Goal: Task Accomplishment & Management: Use online tool/utility

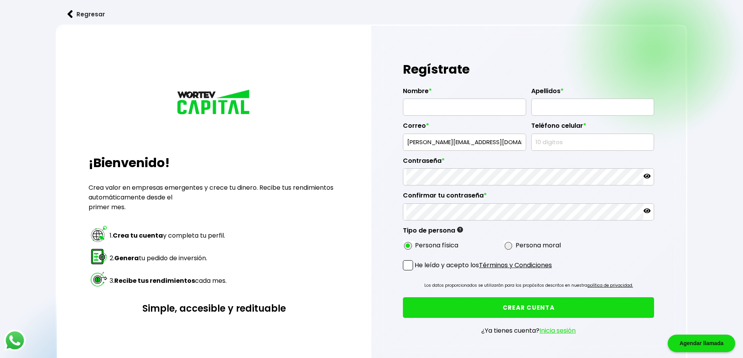
click at [69, 13] on img at bounding box center [69, 14] width 5 height 8
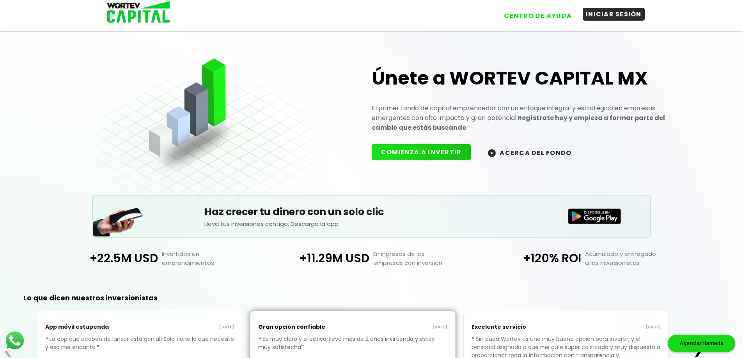
click at [599, 15] on button "INICIAR SESIÓN" at bounding box center [614, 14] width 62 height 13
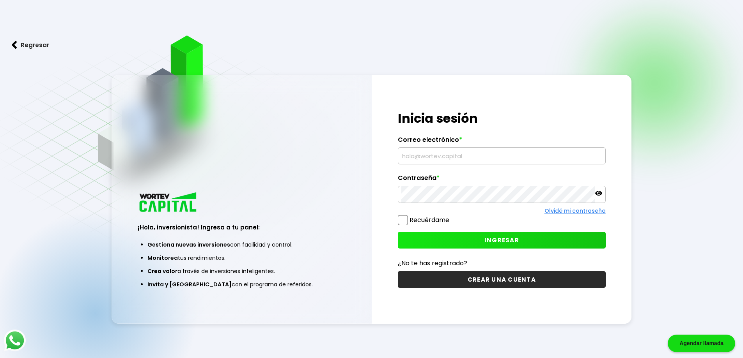
type input "[PERSON_NAME][EMAIL_ADDRESS][DOMAIN_NAME]"
click at [506, 242] on span "INGRESAR" at bounding box center [501, 240] width 35 height 8
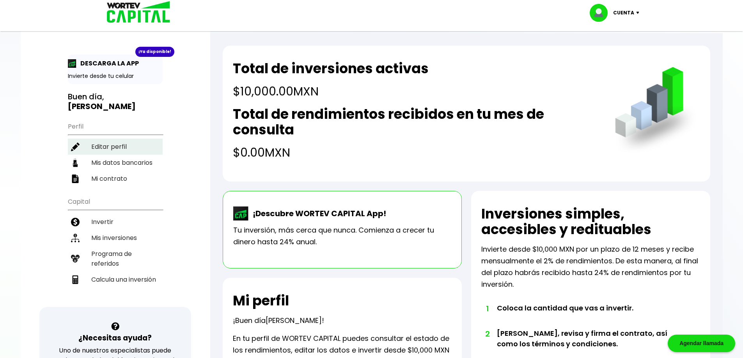
click at [115, 149] on li "Editar perfil" at bounding box center [115, 147] width 95 height 16
select select "Hombre"
select select "Licenciatura"
select select "CH"
select select "BBVA Bancomer"
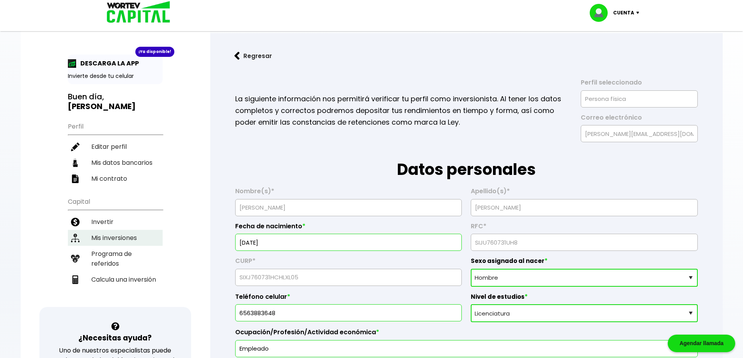
click at [111, 237] on li "Mis inversiones" at bounding box center [115, 238] width 95 height 16
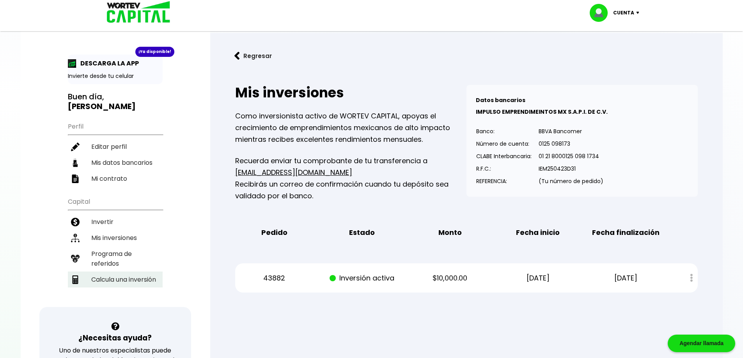
click at [111, 280] on li "Calcula una inversión" at bounding box center [115, 280] width 95 height 16
select select "1"
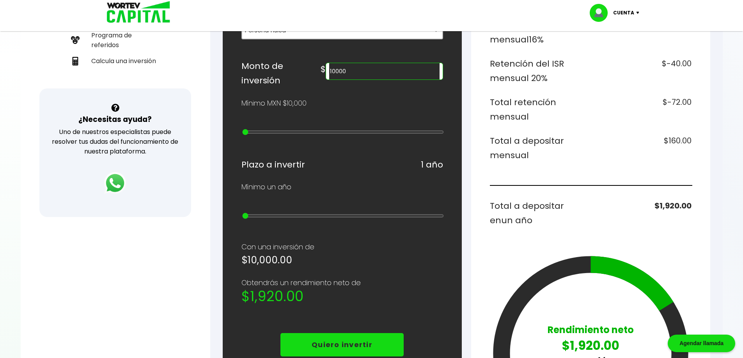
scroll to position [196, 0]
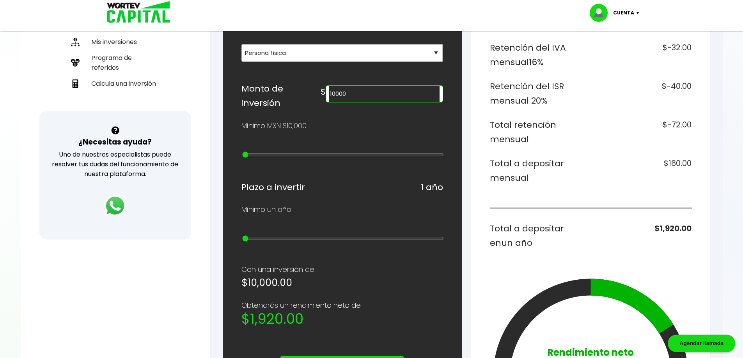
type input "50000"
type input "4"
click at [273, 158] on input "range" at bounding box center [343, 155] width 202 height 6
type input "40000"
type input "3"
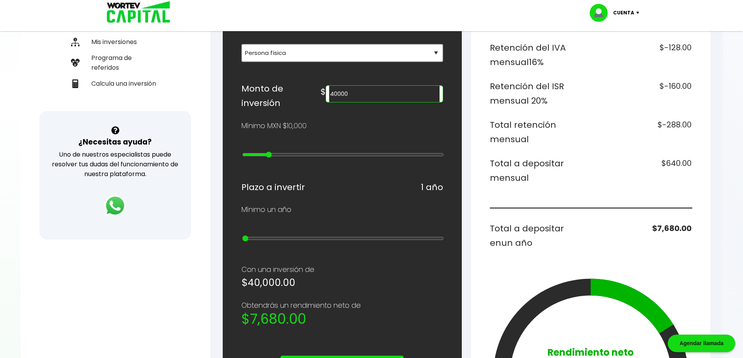
type input "30000"
drag, startPoint x: 276, startPoint y: 158, endPoint x: 260, endPoint y: 158, distance: 15.2
type input "2"
click at [260, 158] on input "range" at bounding box center [343, 155] width 202 height 6
drag, startPoint x: 387, startPoint y: 108, endPoint x: 345, endPoint y: 104, distance: 42.3
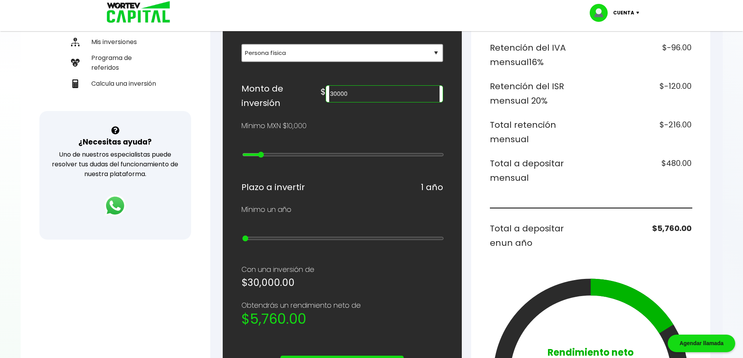
click at [345, 104] on div "Monto de inversión $ 30000" at bounding box center [342, 95] width 202 height 29
type input "15000"
type input "2"
click at [264, 242] on input "range" at bounding box center [343, 239] width 202 height 6
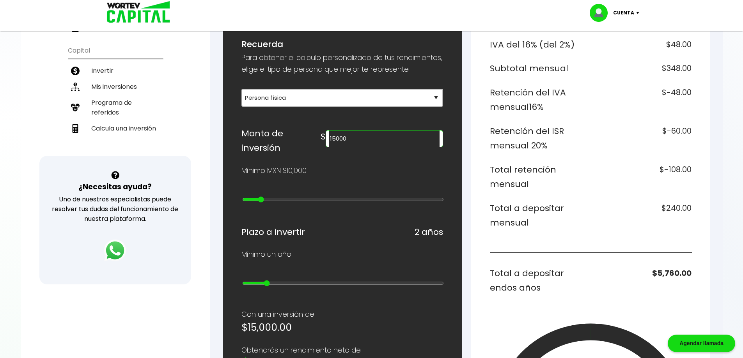
scroll to position [158, 0]
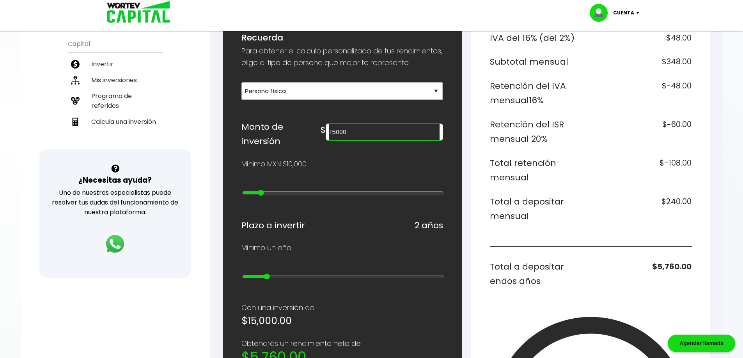
drag, startPoint x: 388, startPoint y: 144, endPoint x: 355, endPoint y: 147, distance: 33.3
click at [355, 147] on div "Monto de inversión $ 15000" at bounding box center [342, 134] width 202 height 29
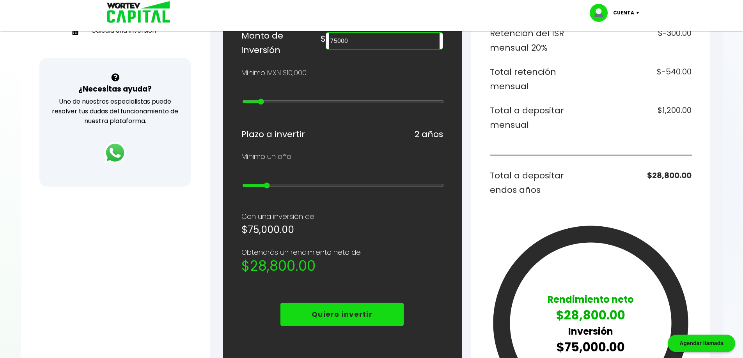
scroll to position [250, 0]
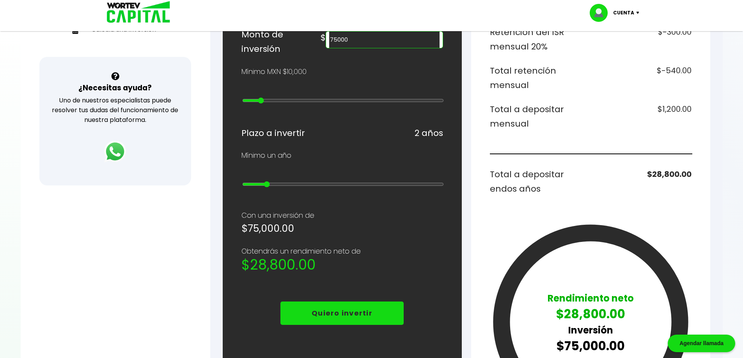
type input "75000"
type input "1"
click at [255, 188] on input "range" at bounding box center [343, 184] width 202 height 6
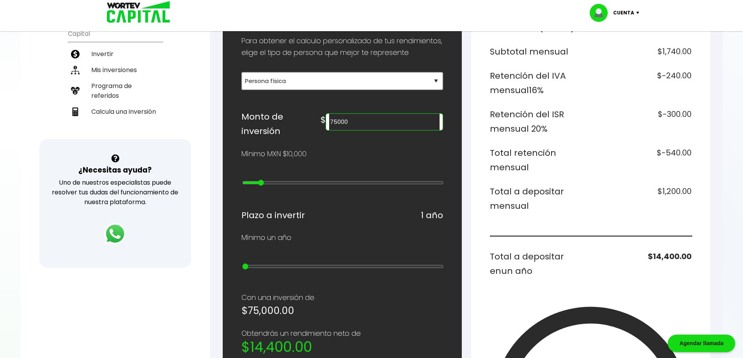
scroll to position [0, 0]
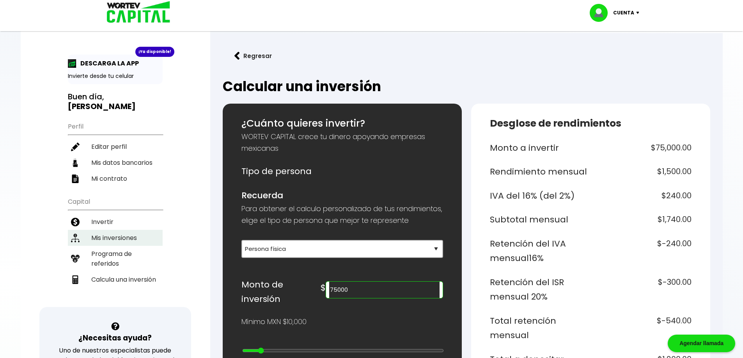
click at [106, 236] on li "Mis inversiones" at bounding box center [115, 238] width 95 height 16
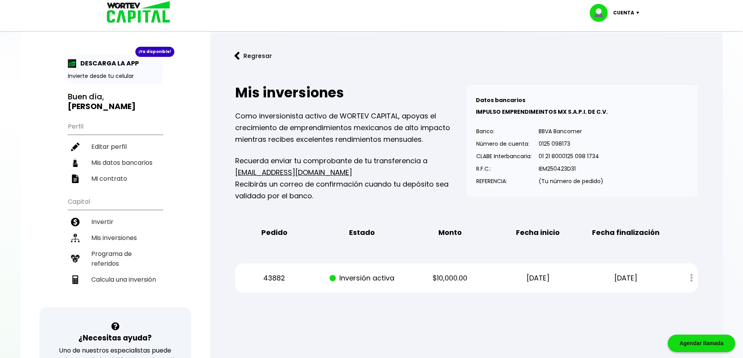
click at [599, 14] on img at bounding box center [601, 13] width 23 height 18
click at [611, 53] on li "Cerrar sesión" at bounding box center [615, 52] width 62 height 16
